Goal: Transaction & Acquisition: Purchase product/service

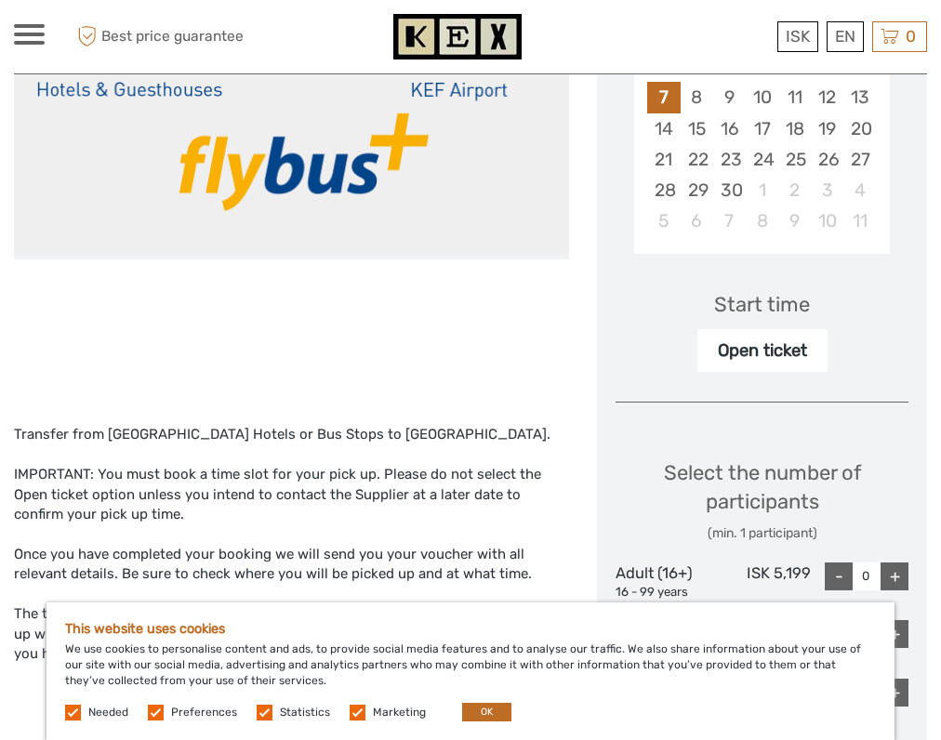
scroll to position [471, 0]
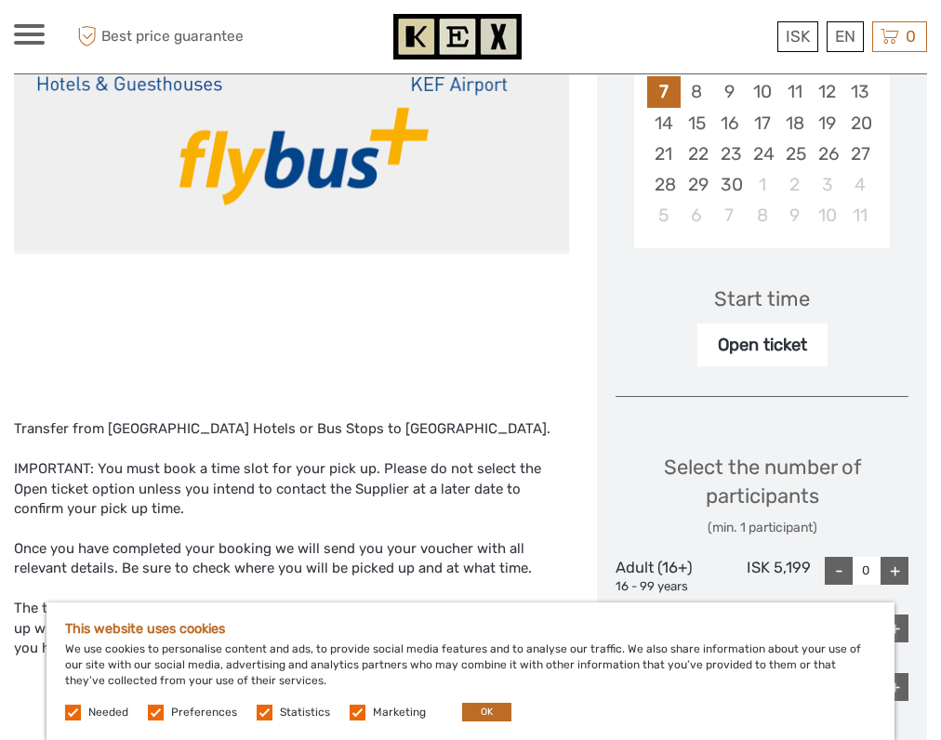
click at [352, 711] on label at bounding box center [358, 713] width 16 height 16
click at [0, 0] on input "checkbox" at bounding box center [0, 0] width 0 height 0
click at [259, 707] on label at bounding box center [265, 713] width 16 height 16
click at [0, 0] on input "checkbox" at bounding box center [0, 0] width 0 height 0
click at [152, 710] on label at bounding box center [156, 713] width 16 height 16
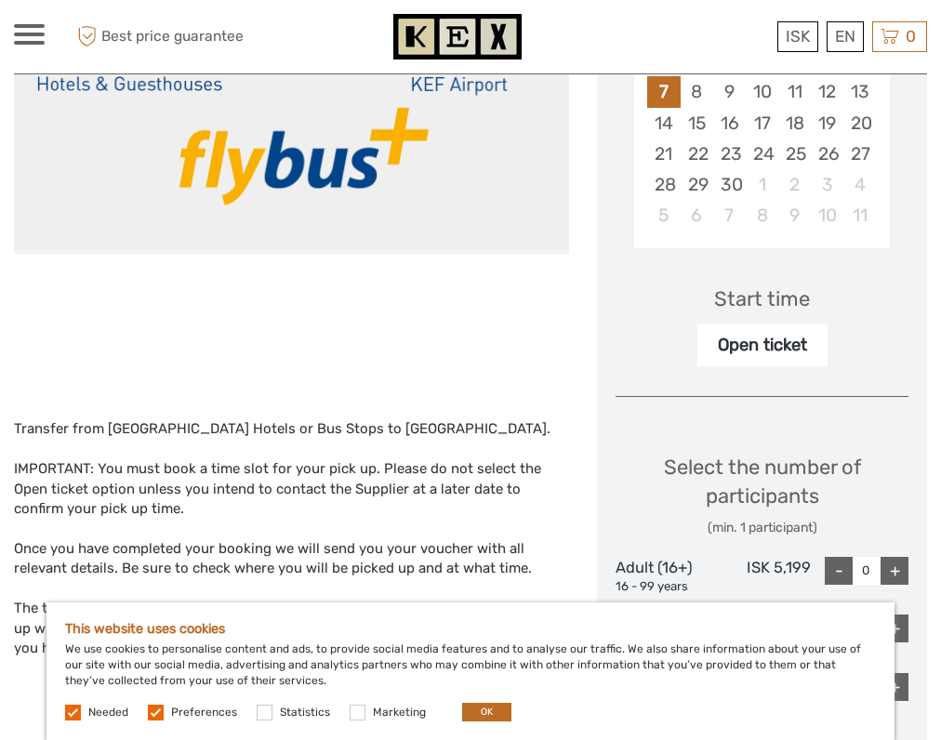
click at [0, 0] on input "checkbox" at bounding box center [0, 0] width 0 height 0
click at [483, 710] on button "OK" at bounding box center [486, 712] width 49 height 19
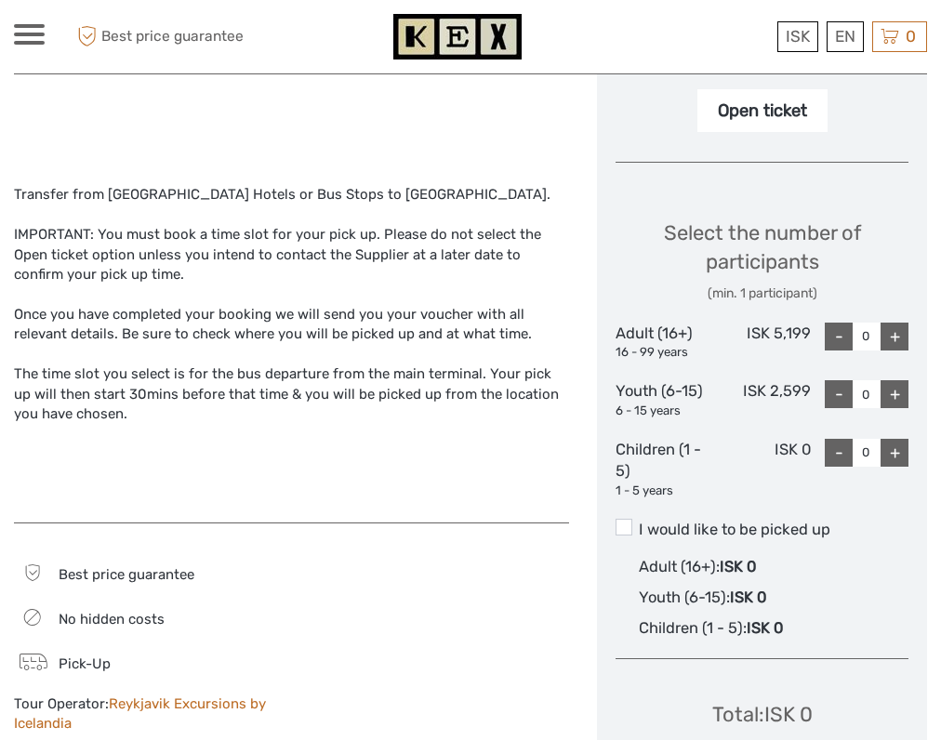
scroll to position [707, 0]
click at [889, 322] on div "+" at bounding box center [895, 336] width 28 height 28
type input "1"
click at [626, 518] on span at bounding box center [624, 526] width 17 height 17
click at [639, 522] on input "I would like to be picked up" at bounding box center [639, 522] width 0 height 0
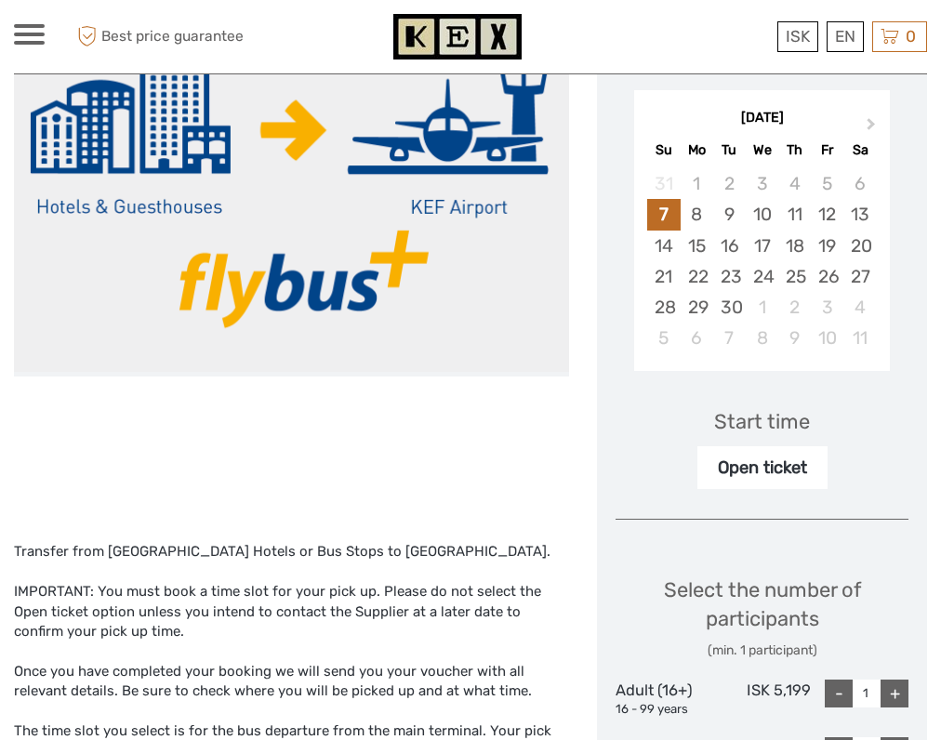
scroll to position [346, 0]
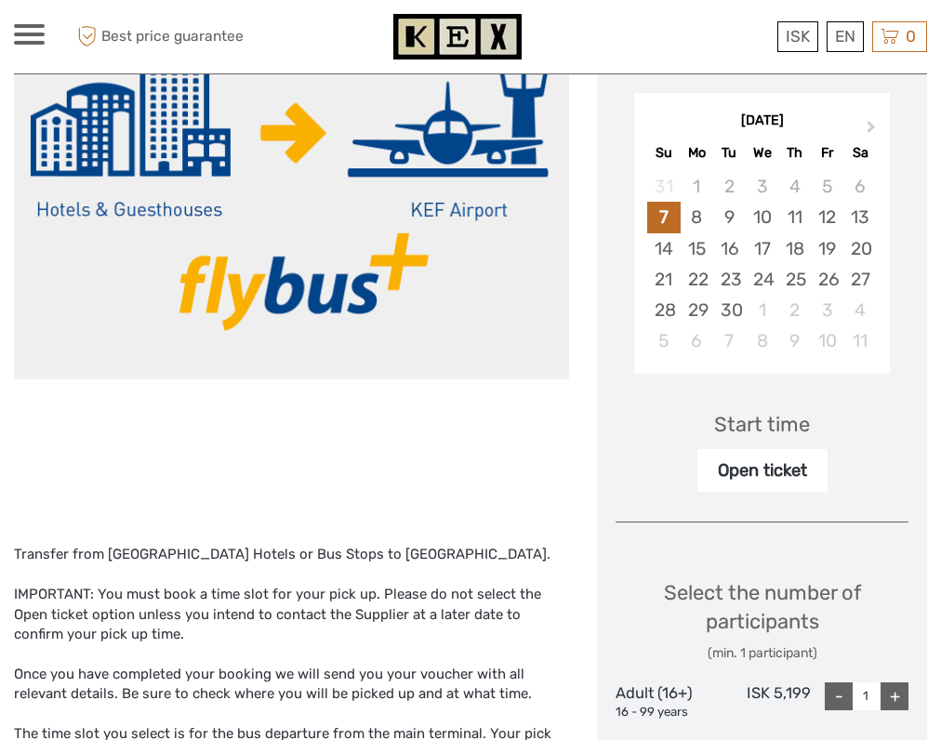
click at [762, 410] on div "Start time" at bounding box center [762, 424] width 96 height 29
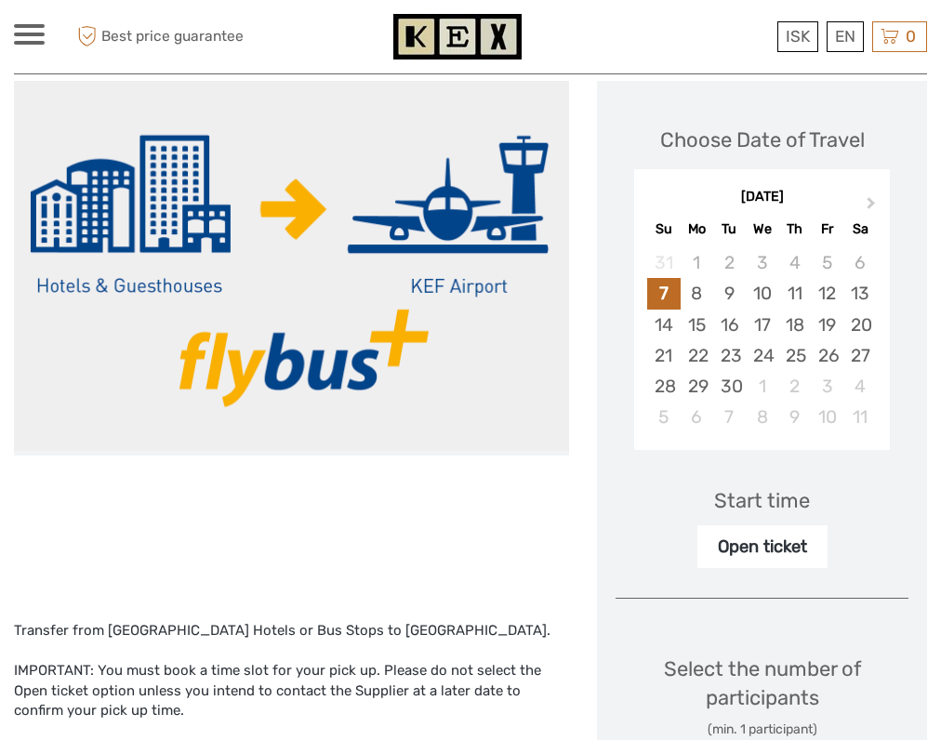
scroll to position [268, 0]
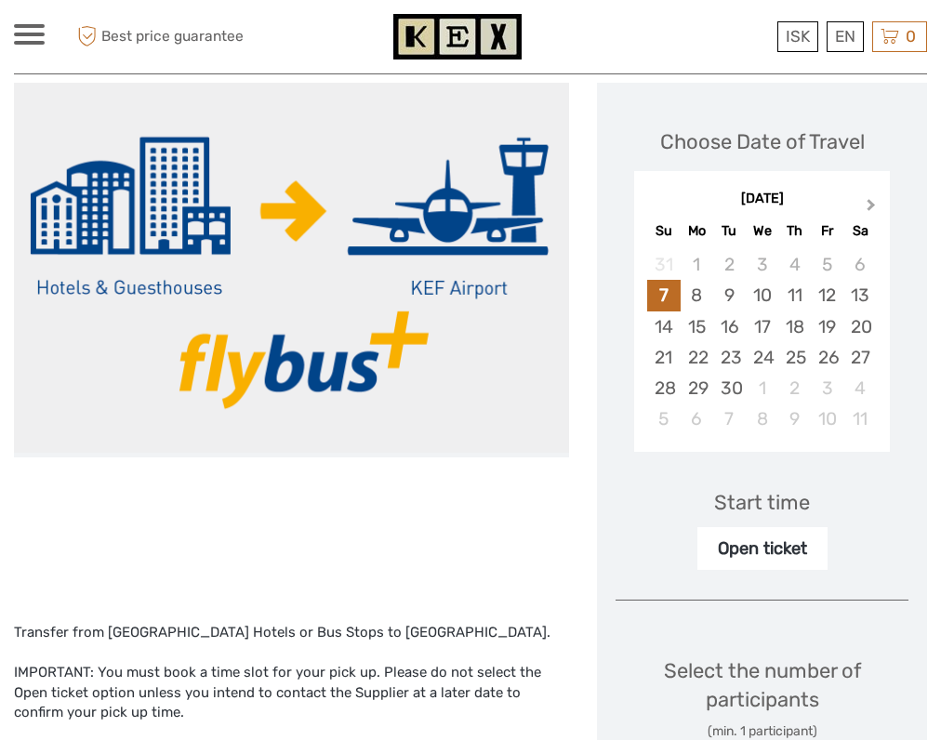
click at [871, 195] on span "Next Month" at bounding box center [871, 208] width 0 height 27
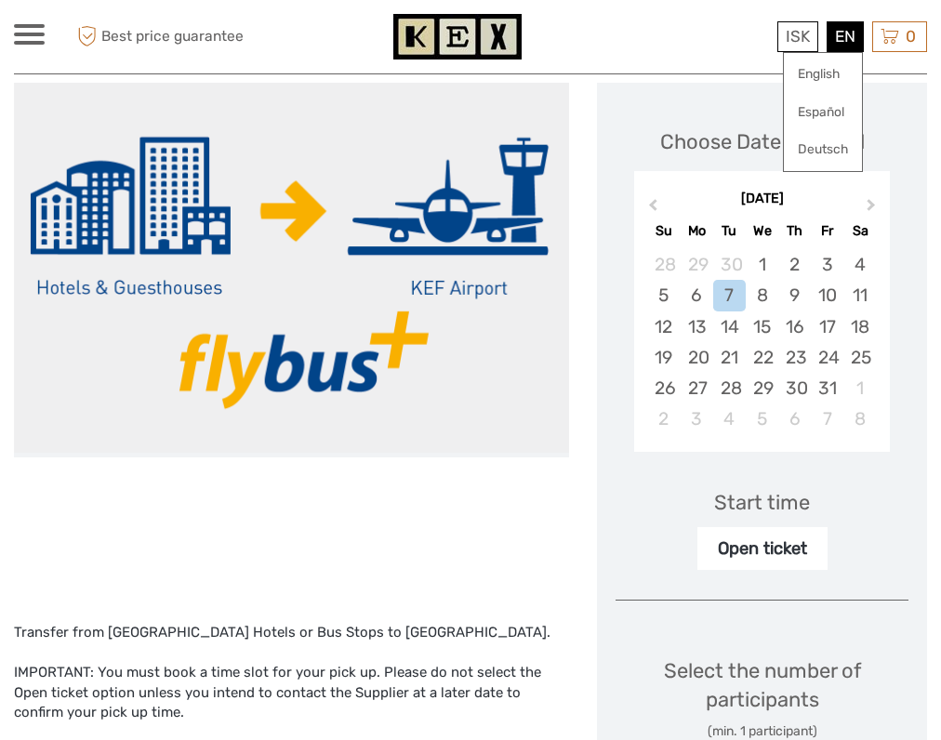
click at [843, 42] on div "EN English Español Deutsch" at bounding box center [845, 36] width 37 height 31
click at [829, 73] on link "English" at bounding box center [823, 74] width 78 height 33
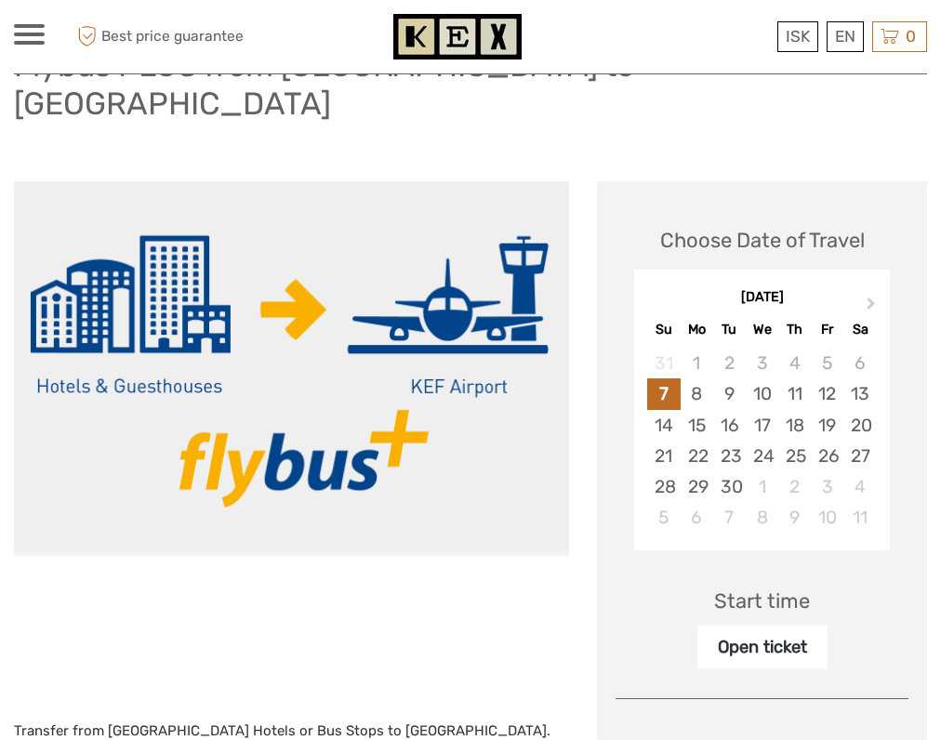
scroll to position [160, 0]
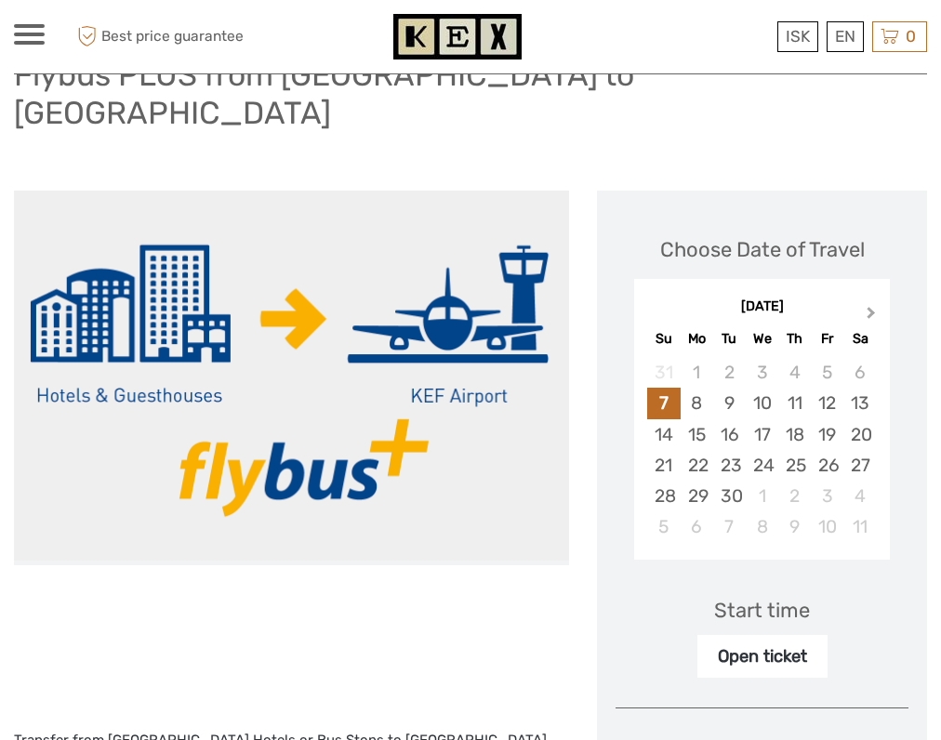
click at [871, 303] on span "Next Month" at bounding box center [871, 316] width 0 height 27
click at [801, 450] on div "23" at bounding box center [794, 465] width 33 height 31
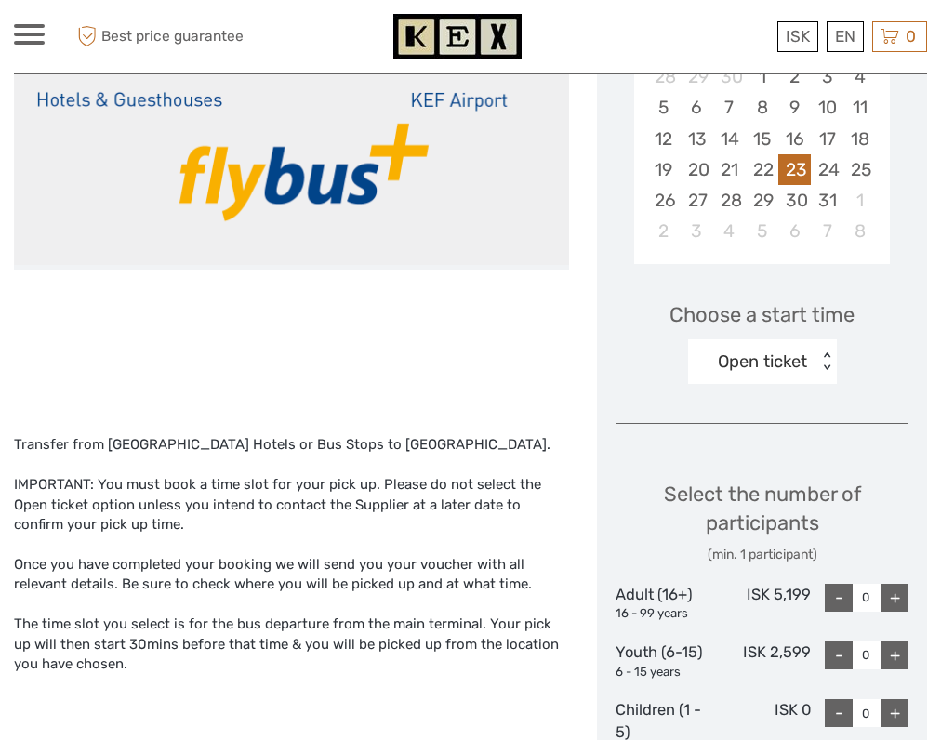
scroll to position [461, 0]
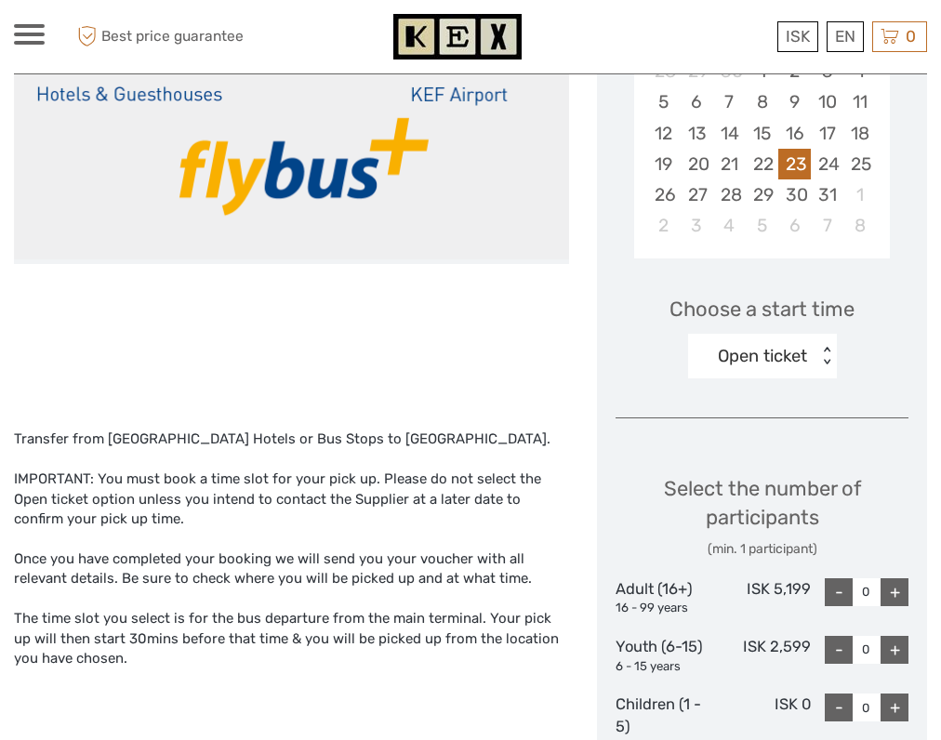
click at [828, 347] on div "< >" at bounding box center [826, 357] width 16 height 20
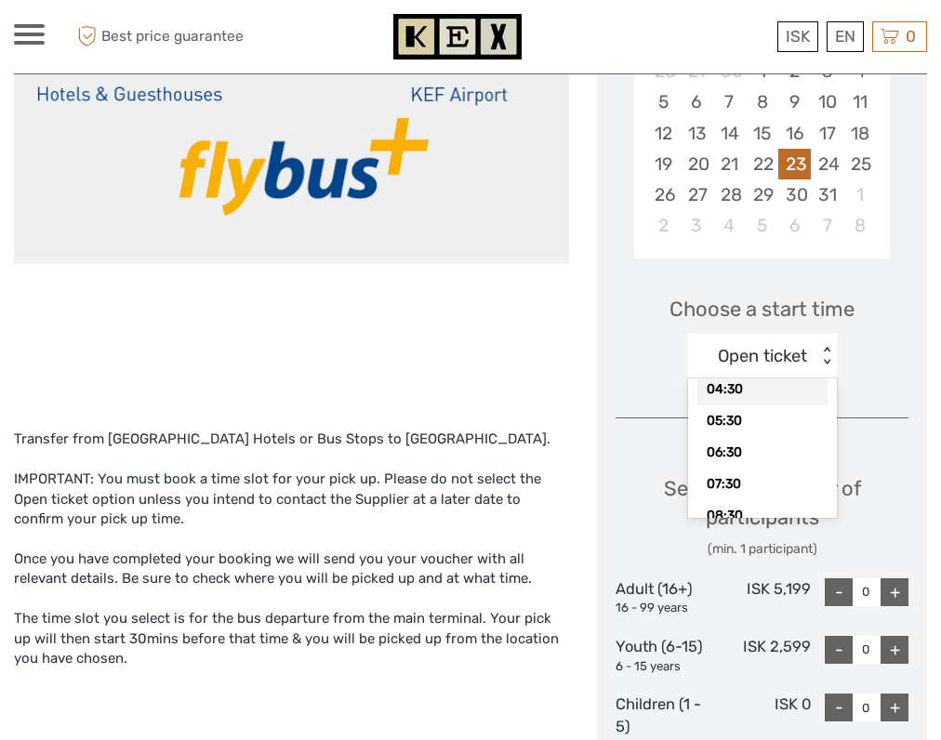
scroll to position [88, 0]
click at [746, 434] on div "06:30" at bounding box center [762, 450] width 130 height 32
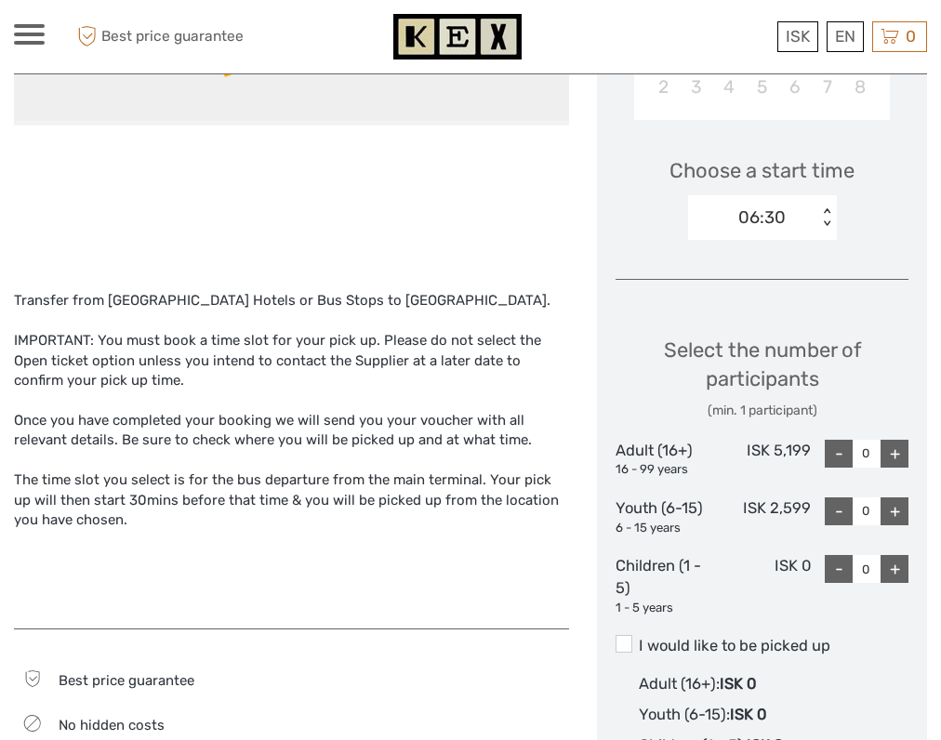
scroll to position [612, 0]
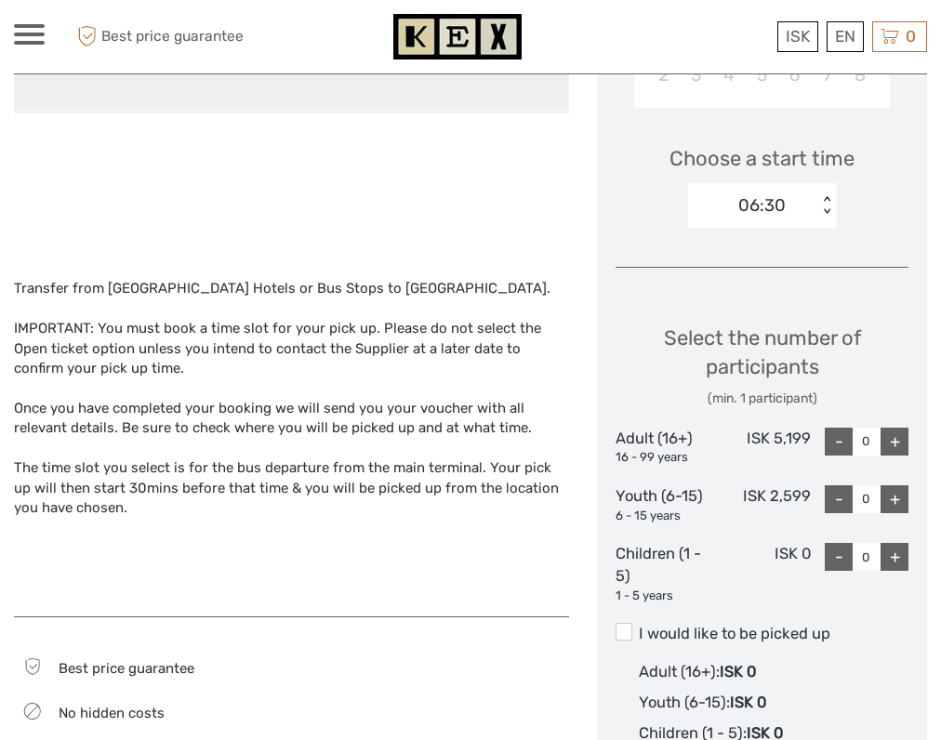
click at [896, 428] on div "+" at bounding box center [895, 442] width 28 height 28
type input "1"
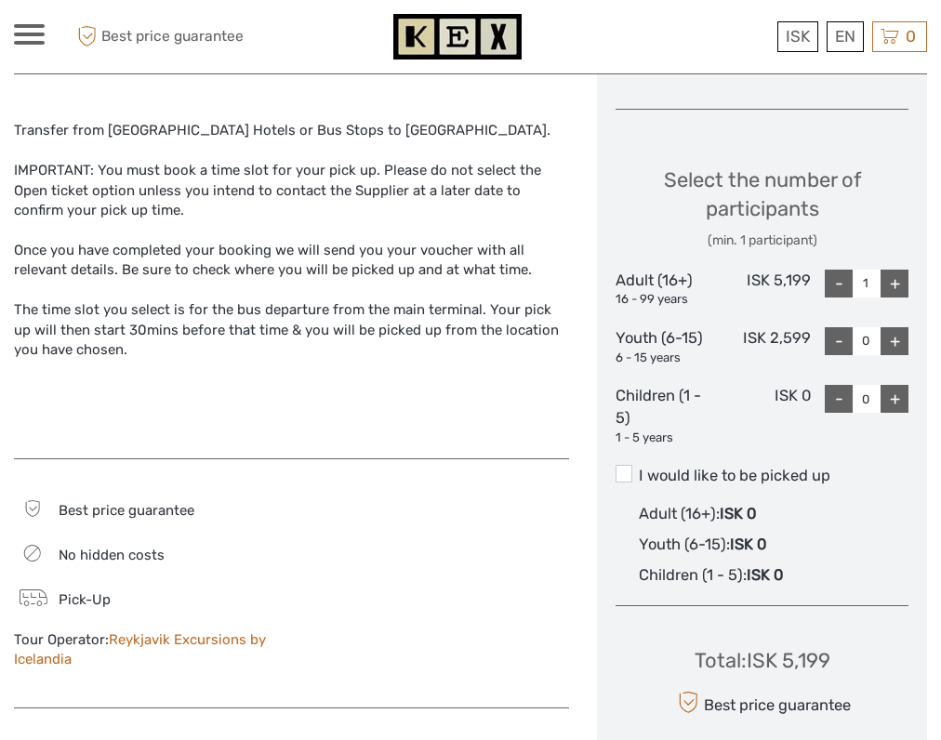
scroll to position [783, 0]
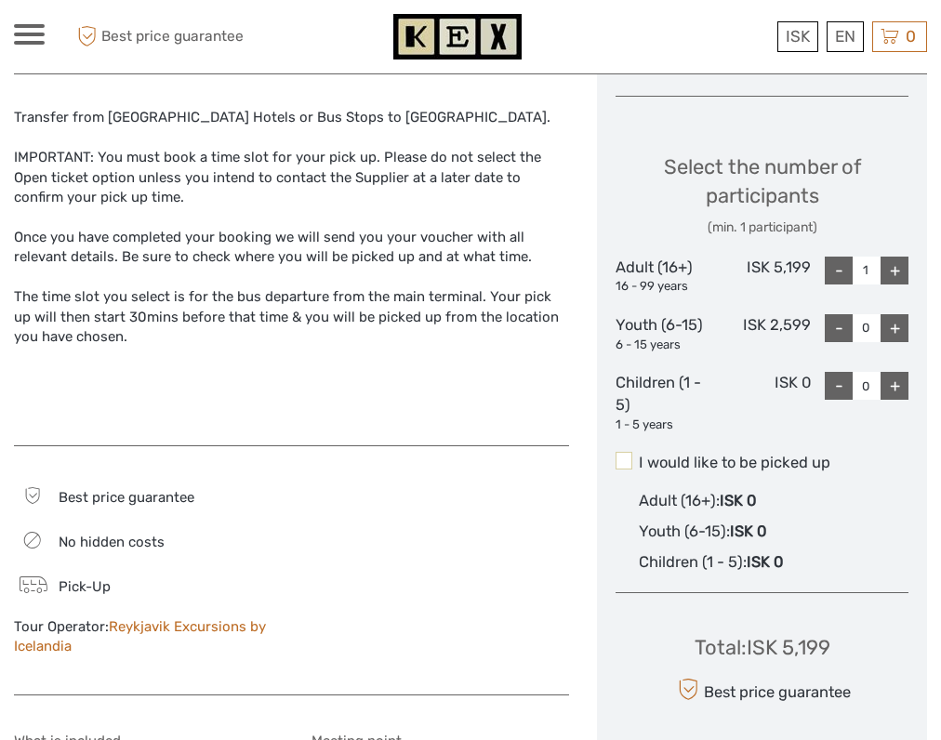
click at [625, 452] on span at bounding box center [624, 460] width 17 height 17
click at [639, 456] on input "I would like to be picked up" at bounding box center [639, 456] width 0 height 0
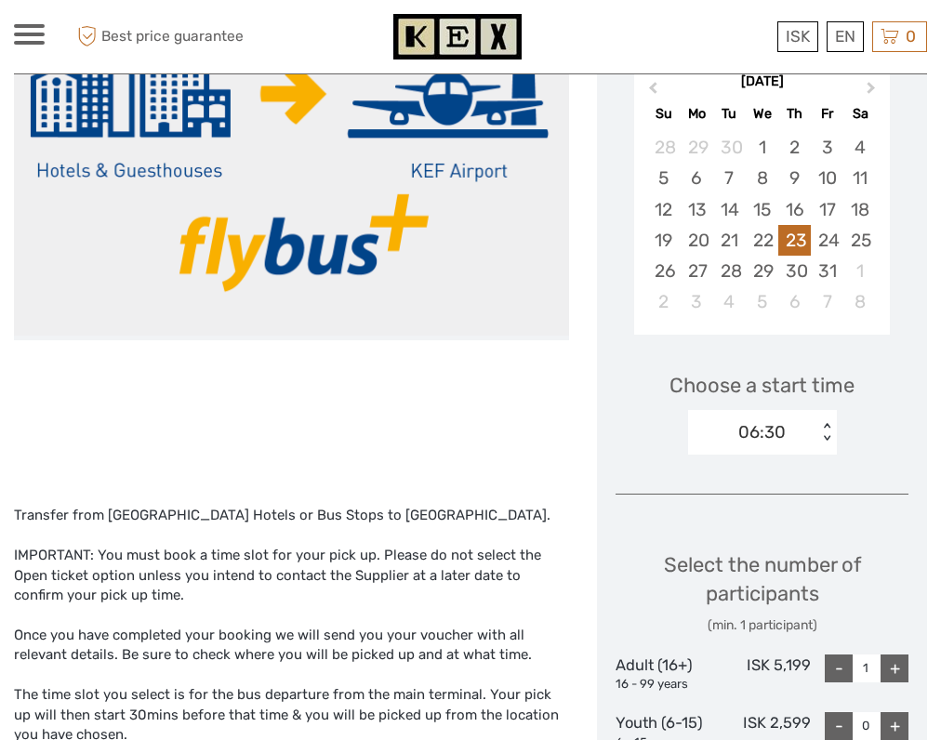
scroll to position [379, 0]
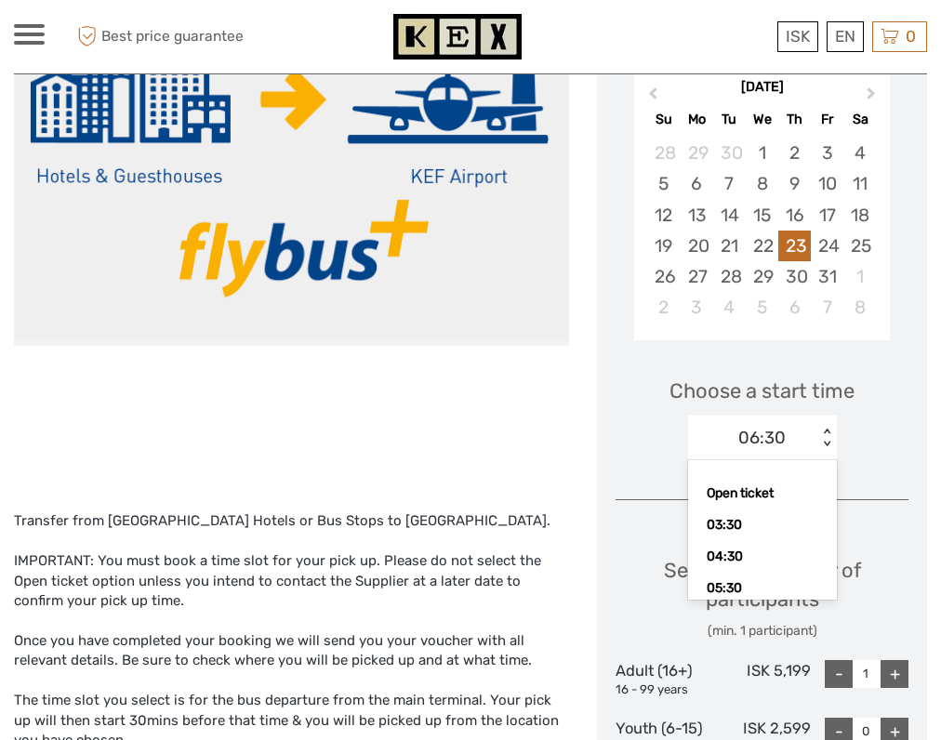
click at [824, 416] on div "06:30 < >" at bounding box center [762, 438] width 149 height 45
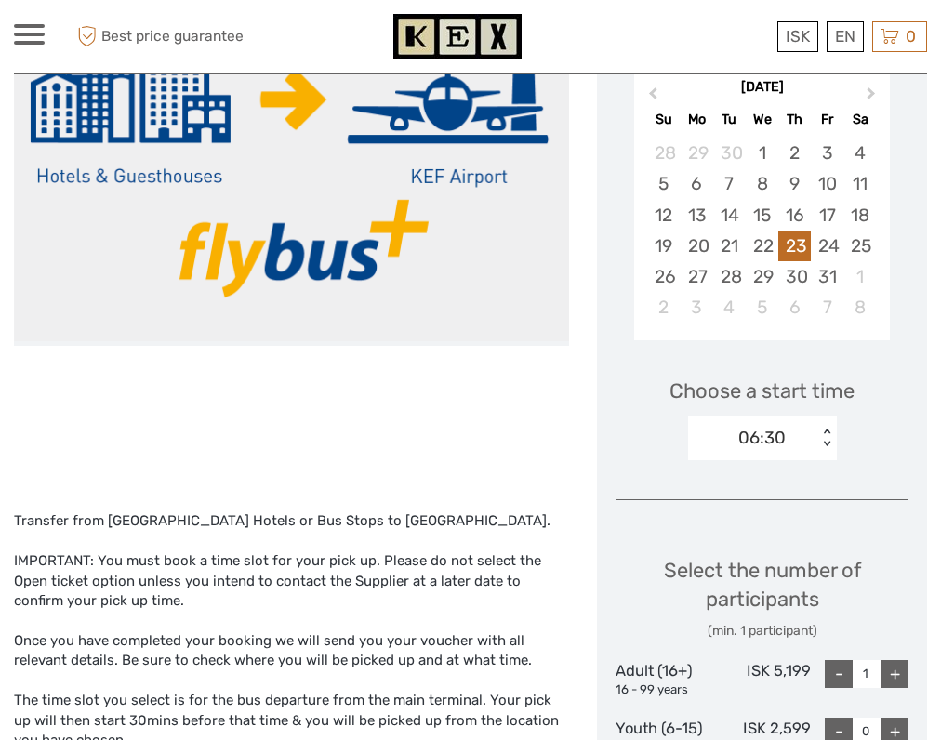
click at [880, 383] on div "Choose a start time 06:30 < >" at bounding box center [762, 410] width 293 height 119
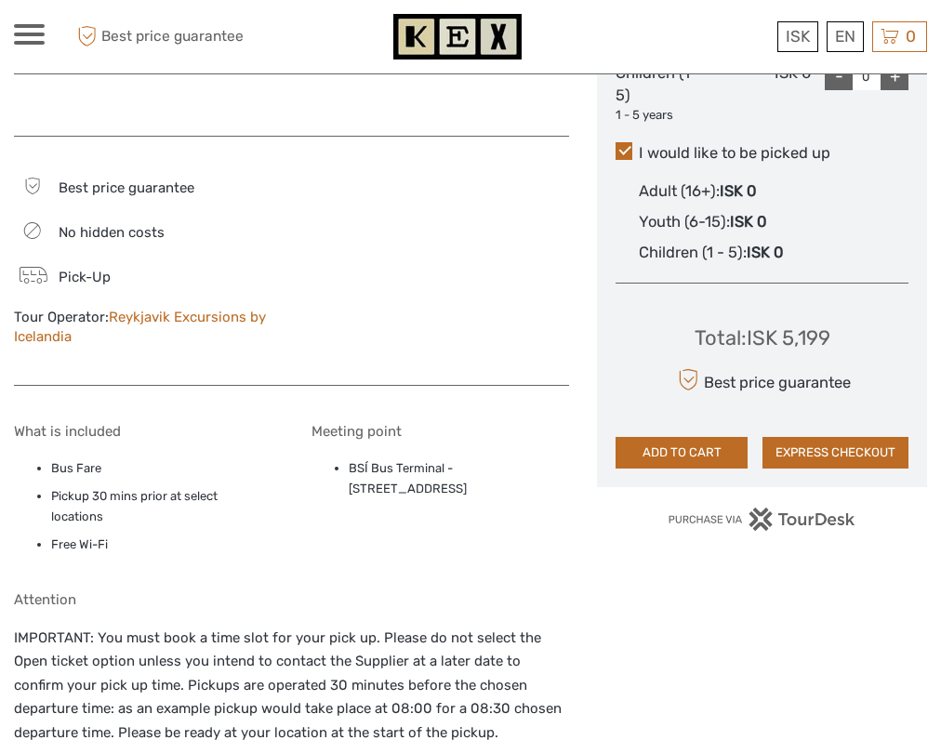
scroll to position [1119, 0]
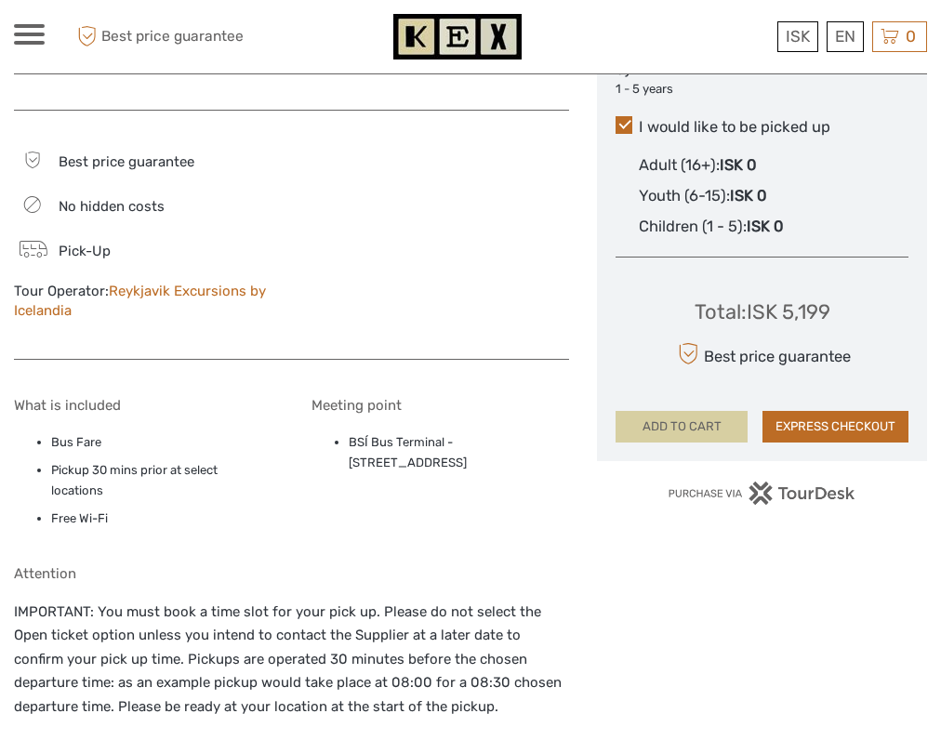
click at [705, 411] on button "ADD TO CART" at bounding box center [682, 427] width 132 height 32
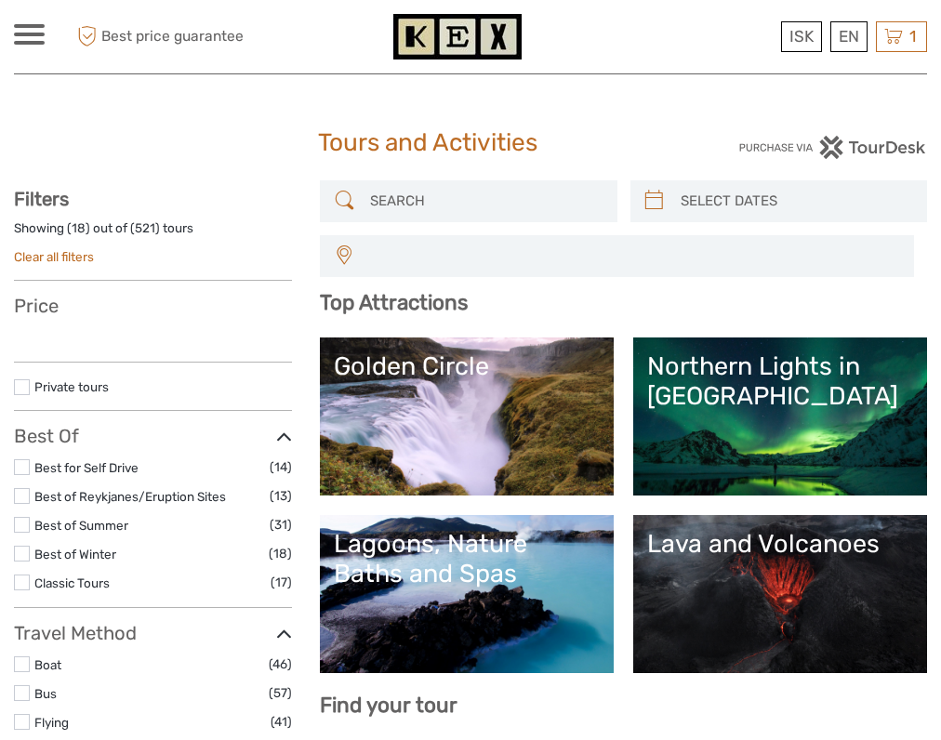
select select
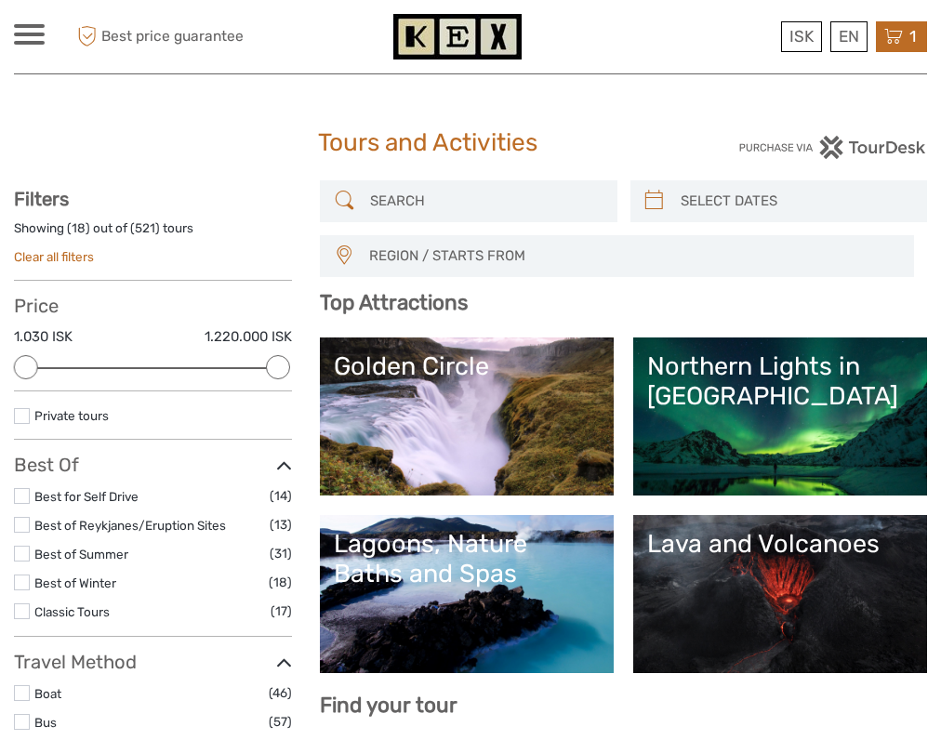
click at [893, 35] on icon at bounding box center [893, 36] width 19 height 23
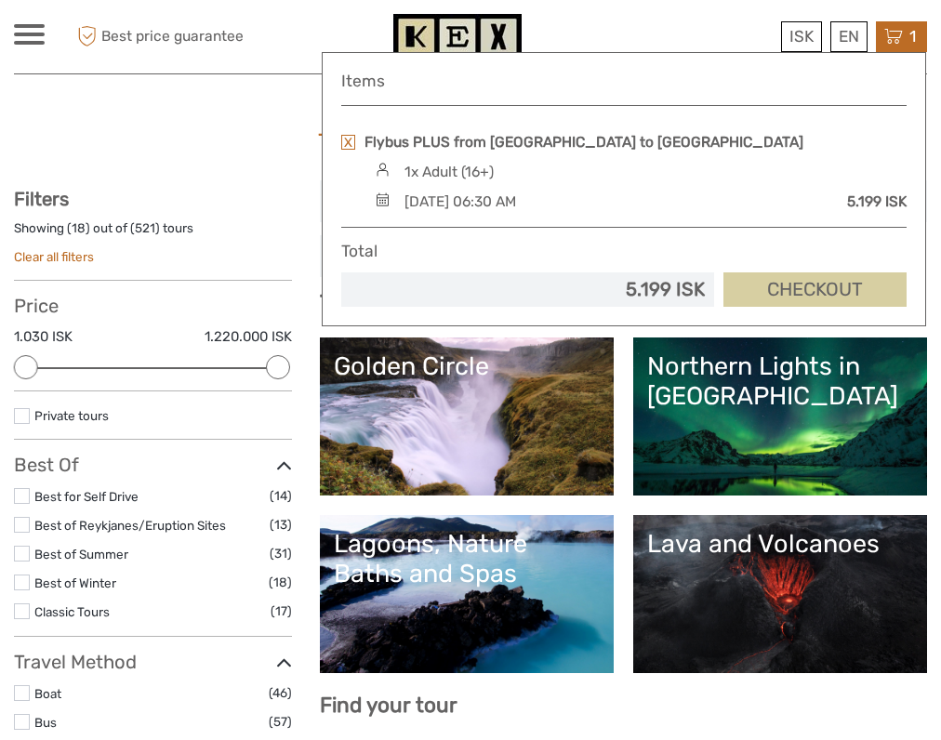
click at [791, 287] on link "Checkout" at bounding box center [814, 289] width 183 height 34
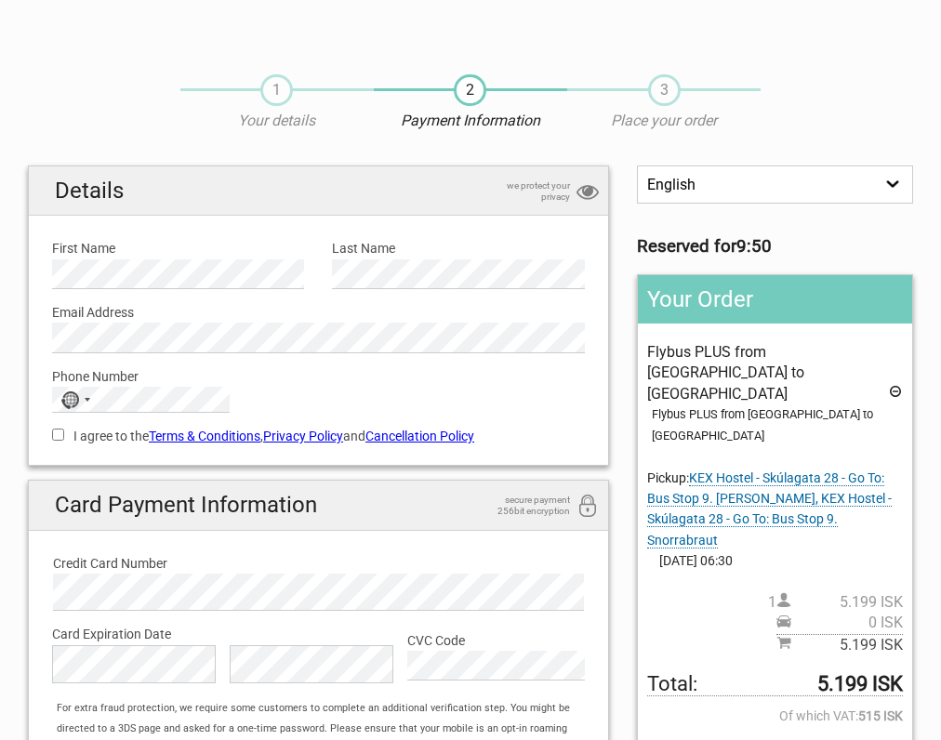
click at [56, 433] on input "I agree to the Terms & Conditions , Privacy Policy and Cancellation Policy" at bounding box center [58, 435] width 12 height 12
checkbox input "true"
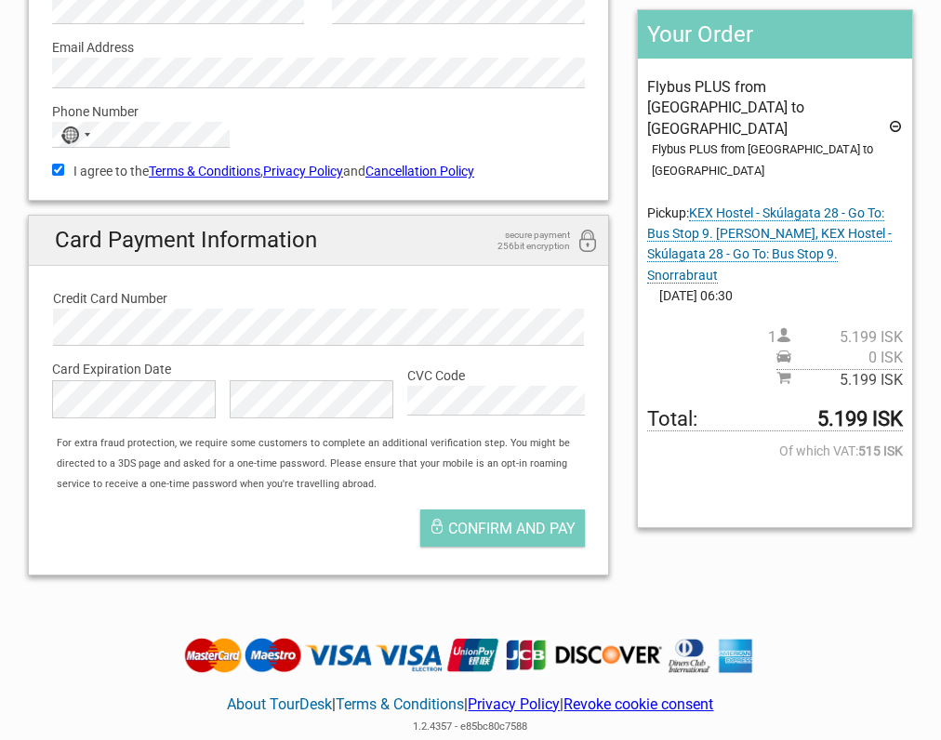
scroll to position [267, 0]
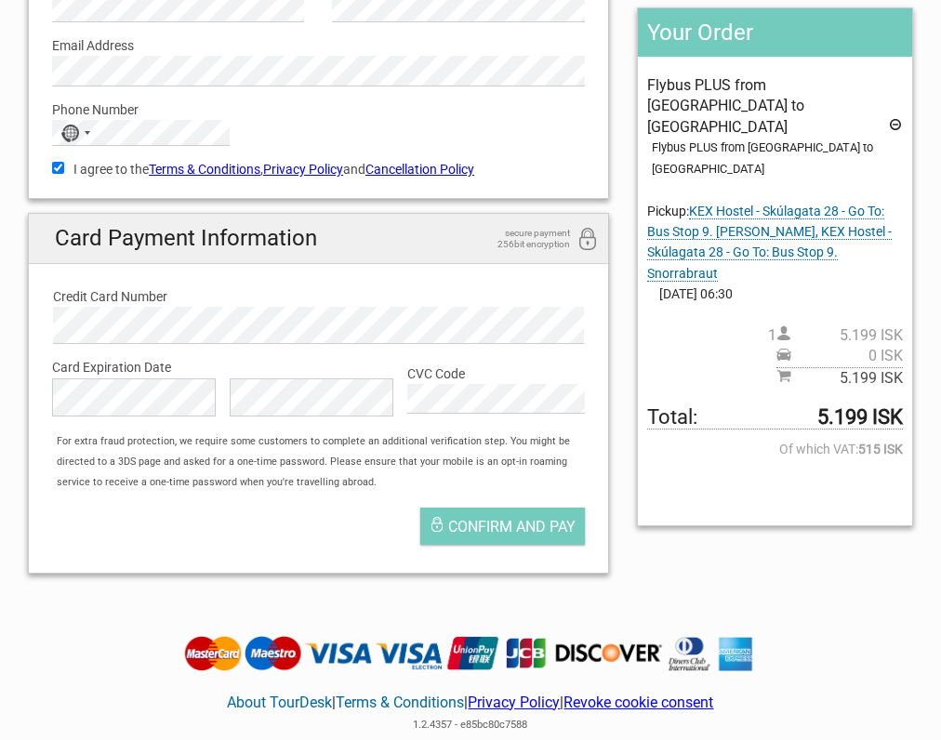
click at [364, 519] on div "Confirm and pay" at bounding box center [318, 530] width 561 height 65
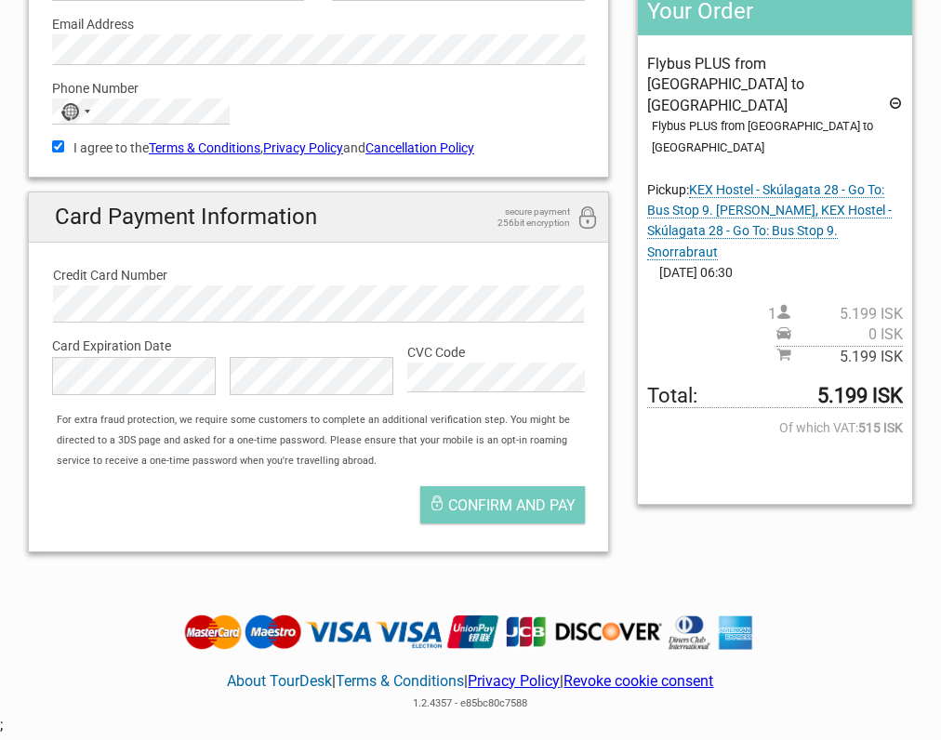
scroll to position [302, 0]
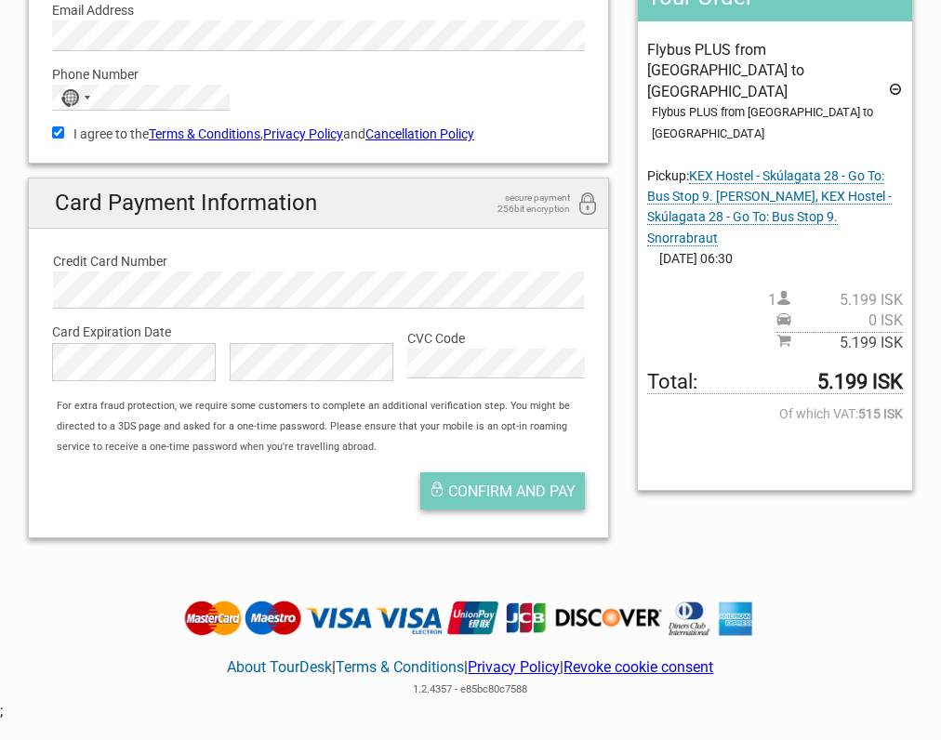
click at [471, 491] on span "Confirm and pay" at bounding box center [511, 492] width 127 height 18
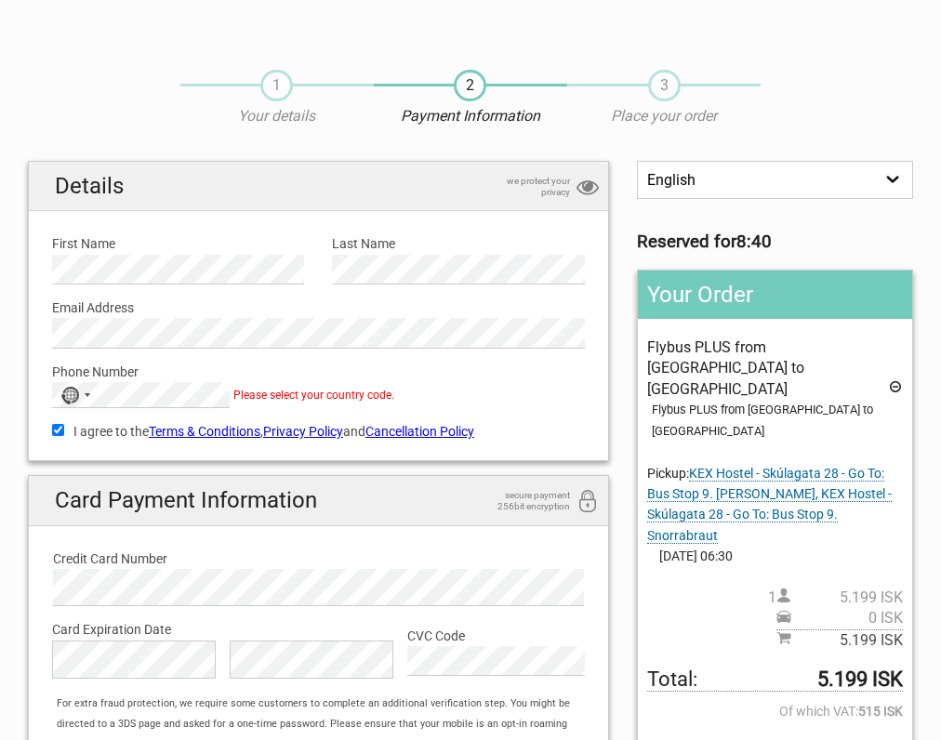
scroll to position [0, 0]
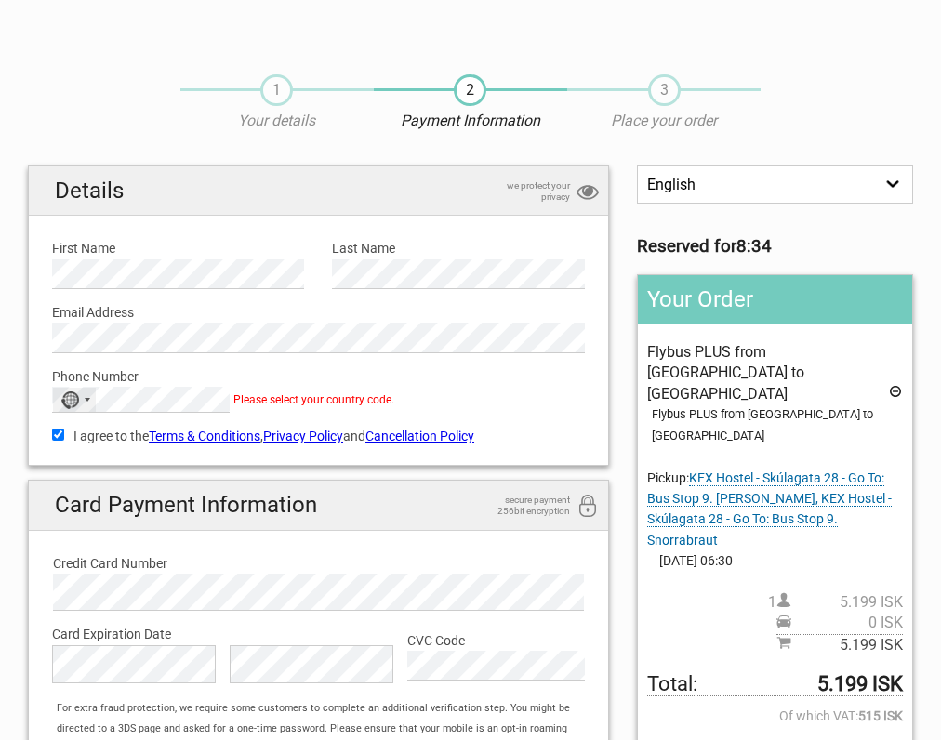
click at [85, 401] on div "Selected country" at bounding box center [88, 400] width 6 height 4
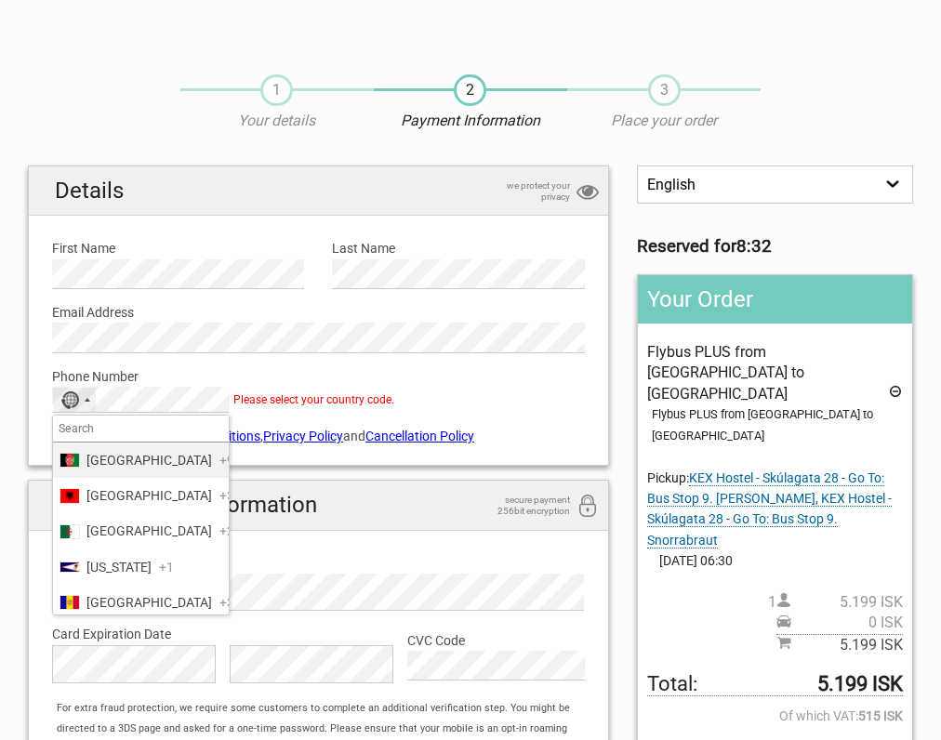
click at [78, 431] on input "Search" at bounding box center [141, 429] width 176 height 26
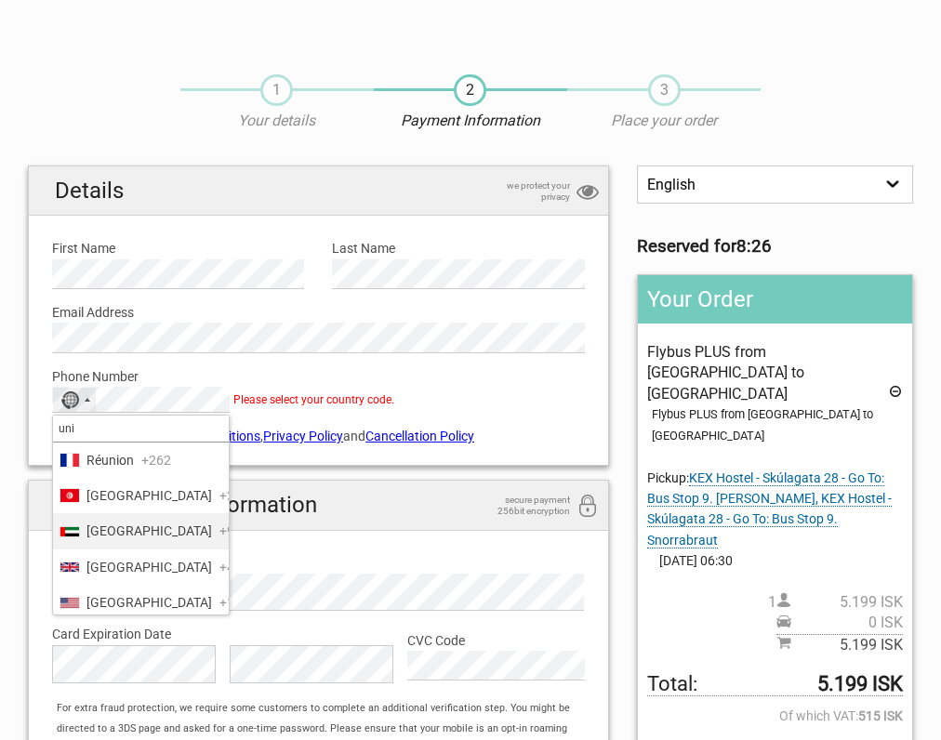
scroll to position [27, 0]
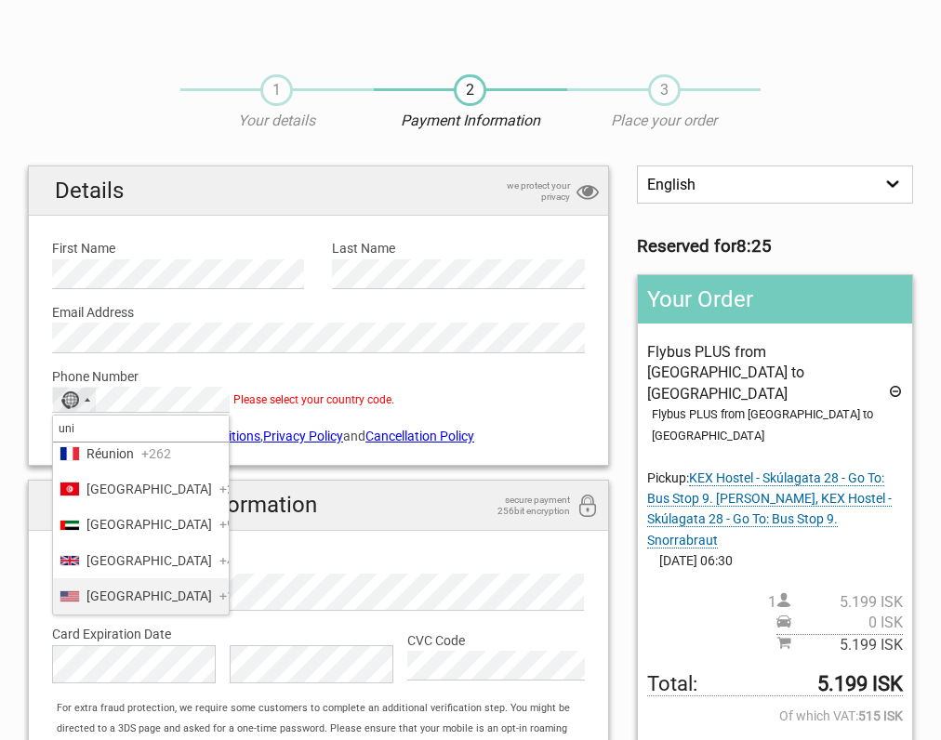
type input "uni"
click at [99, 596] on span "United States" at bounding box center [149, 596] width 126 height 20
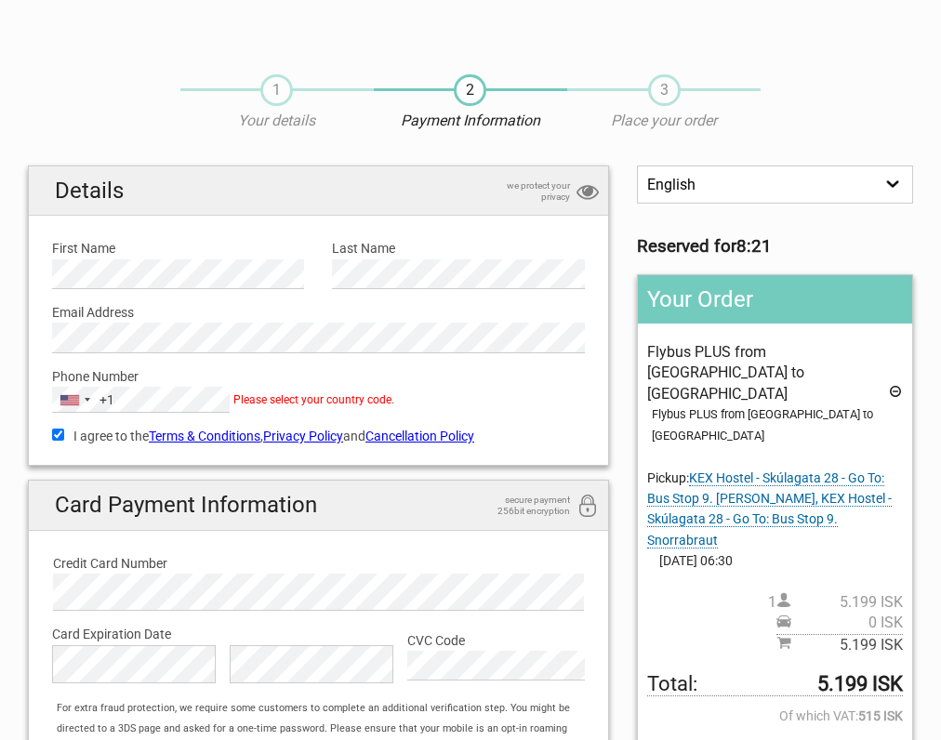
click at [463, 393] on div "Phone Number United States +1 +1 uni 5 results found Réunion +262 Tunisia +216 …" at bounding box center [318, 383] width 561 height 60
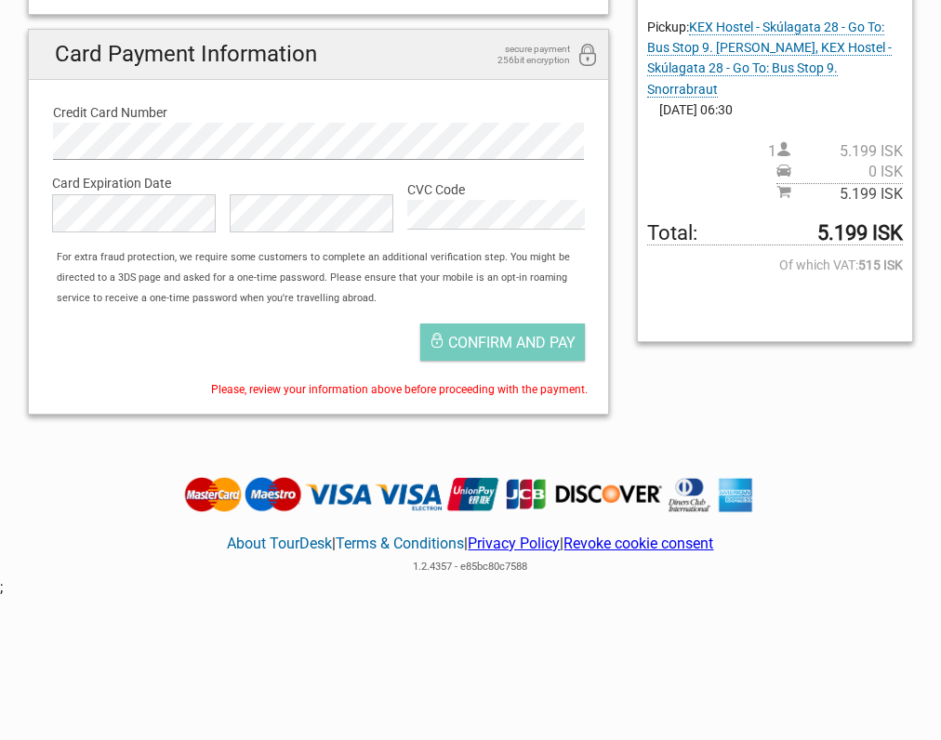
scroll to position [453, 0]
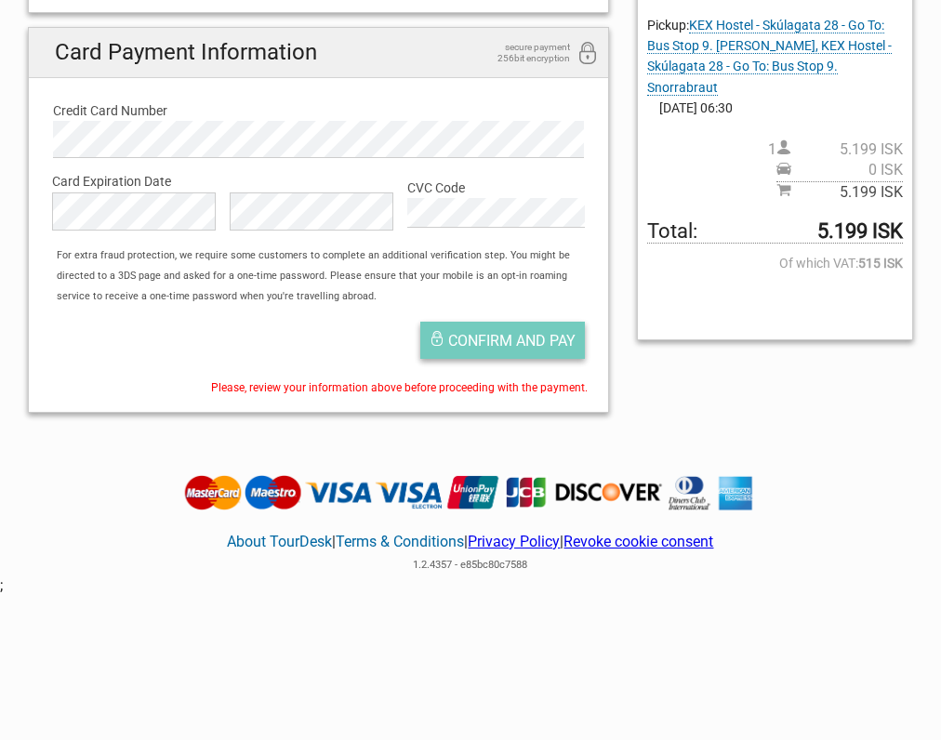
click at [489, 342] on span "Confirm and pay" at bounding box center [511, 341] width 127 height 18
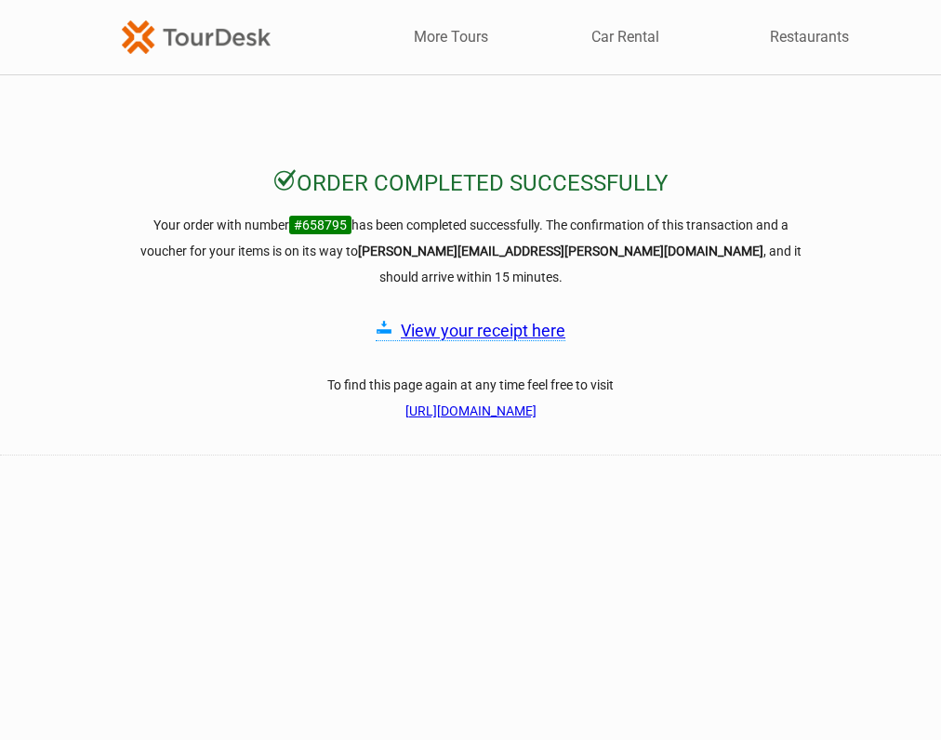
click at [510, 321] on link "View your receipt here" at bounding box center [483, 331] width 165 height 20
